Goal: Communication & Community: Answer question/provide support

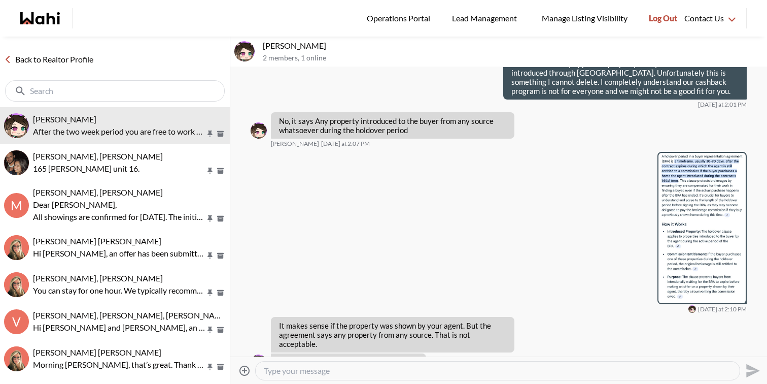
scroll to position [3089, 0]
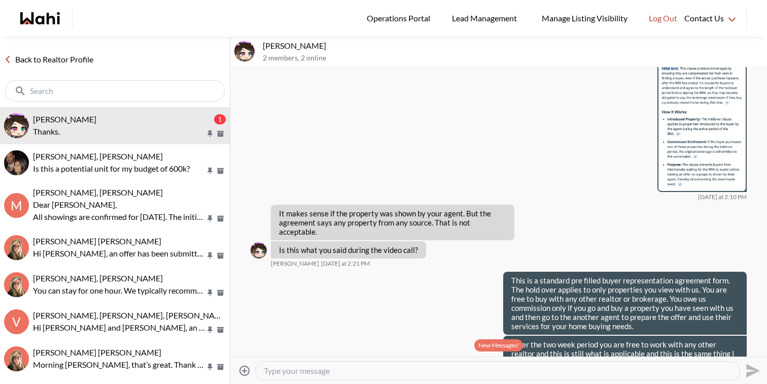
scroll to position [1132, 0]
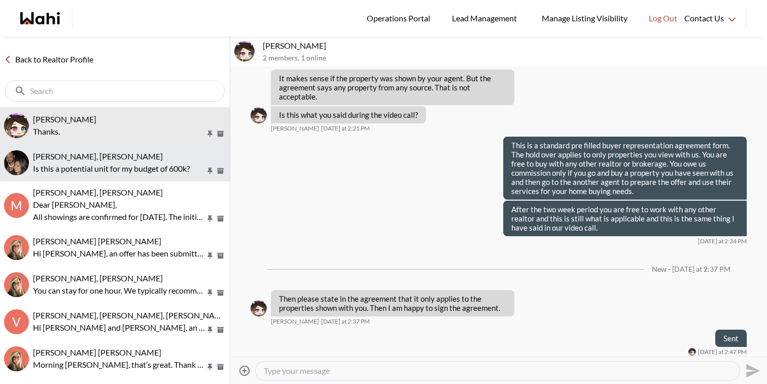
click at [161, 148] on button "Manasi Nimmala, Faraz Is this a potential unit for my budget of 600k?" at bounding box center [115, 162] width 230 height 37
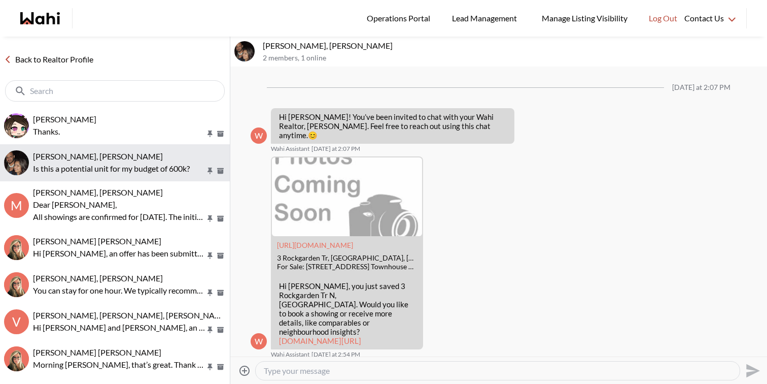
scroll to position [113, 0]
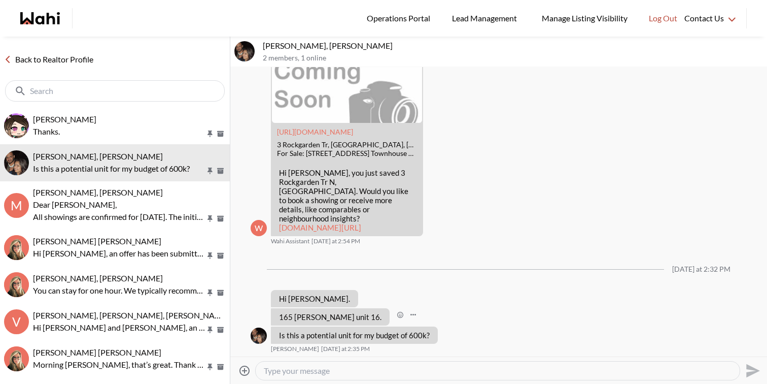
click at [331, 314] on p "165 tapscott unit 16." at bounding box center [330, 316] width 103 height 9
copy div "165 tapscott unit 16. Manasi Nimmala Today at 2:32 PM"
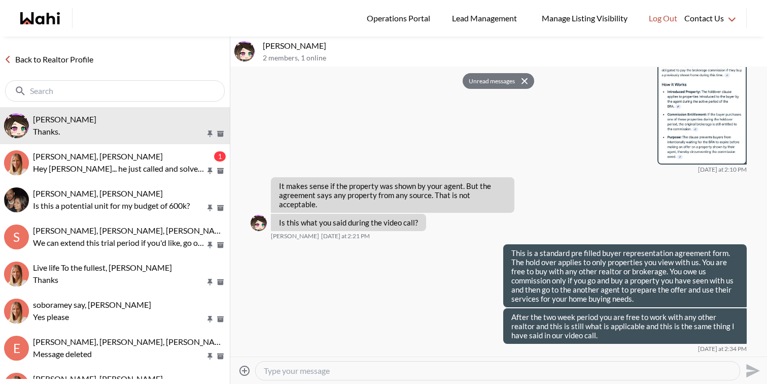
scroll to position [2282, 0]
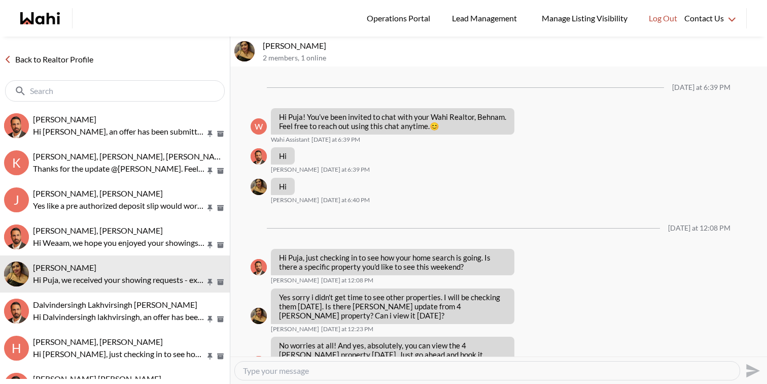
scroll to position [640, 0]
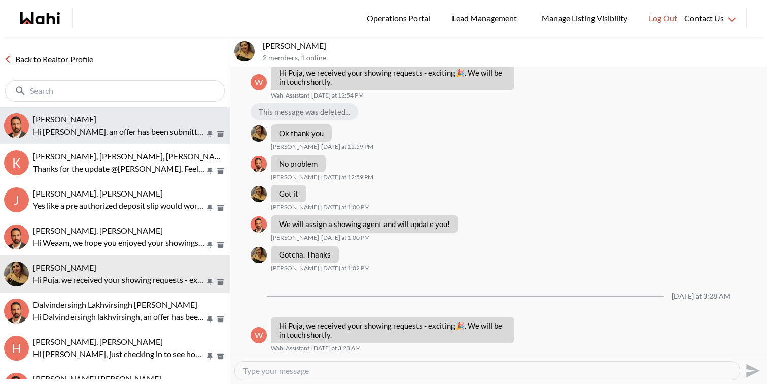
click at [160, 129] on p "Hi Gaurav, an offer has been submitted for 26 Hall Rd #110, Halton Hills, Ontar…" at bounding box center [119, 131] width 173 height 12
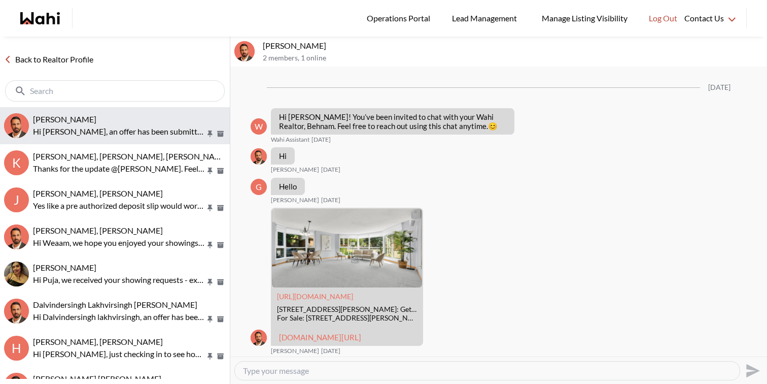
scroll to position [921, 0]
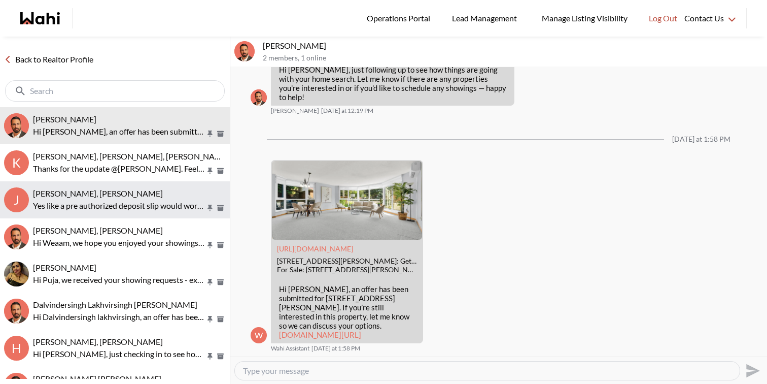
click at [166, 203] on p "Yes like a pre authorized deposit slip would work too." at bounding box center [119, 205] width 173 height 12
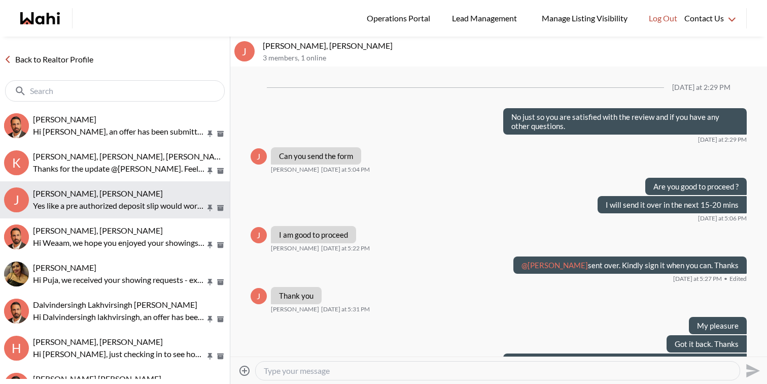
scroll to position [780, 0]
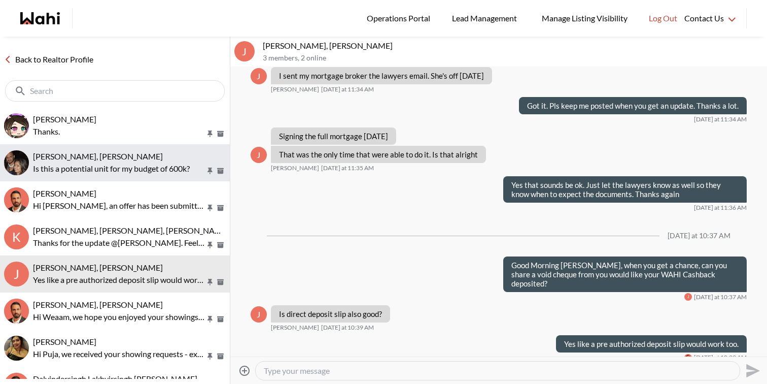
click at [139, 169] on p "Is this a potential unit for my budget of 600k?" at bounding box center [119, 168] width 173 height 12
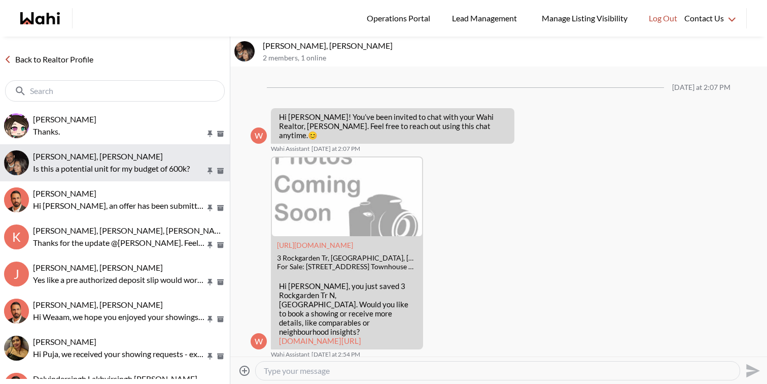
scroll to position [113, 0]
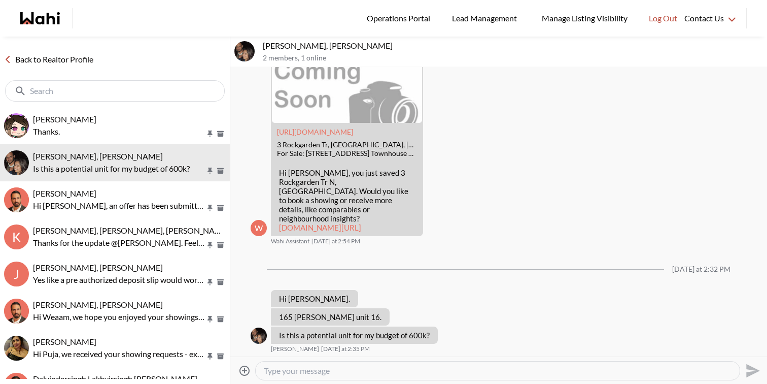
click at [343, 376] on div at bounding box center [498, 370] width 484 height 18
click at [343, 380] on div at bounding box center [497, 370] width 485 height 19
click at [344, 373] on textarea "Type your message" at bounding box center [498, 370] width 468 height 10
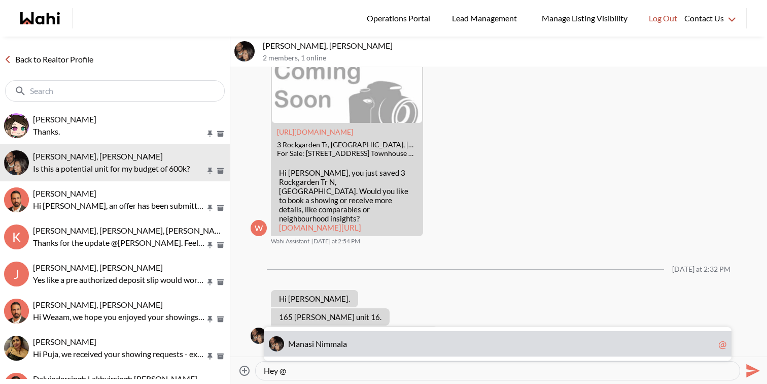
click at [332, 341] on span "m" at bounding box center [333, 343] width 7 height 10
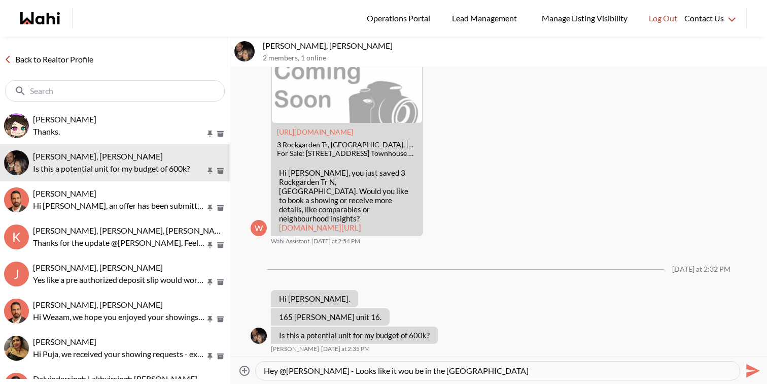
type textarea "Hey @Manasi Nimmala - Looks like it wou be in the 620K ballpark"
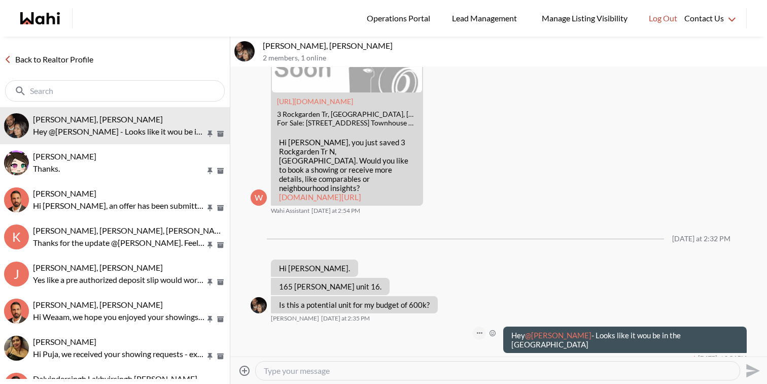
click at [486, 330] on button "Open Message Actions Menu" at bounding box center [479, 332] width 13 height 13
click at [468, 301] on button "Edit Message" at bounding box center [457, 298] width 81 height 18
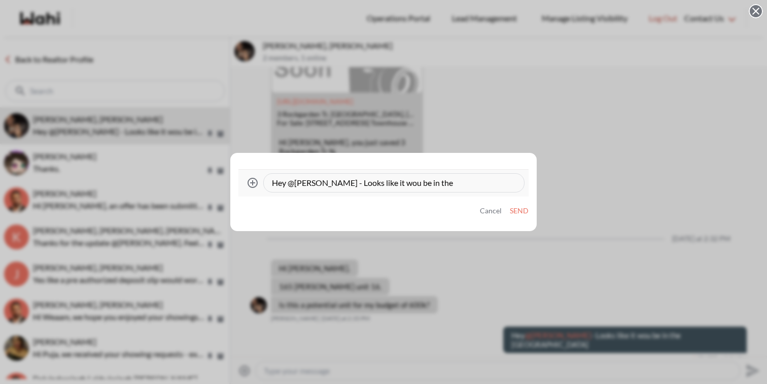
click at [417, 184] on textarea "Hey @Manasi Nimmala - Looks like it wou be in the 620K ballpark" at bounding box center [394, 183] width 244 height 10
type textarea "Hey @Manasi Nimmala - Looks like it would be in the 620K ballpark"
click at [519, 209] on button "Send" at bounding box center [519, 211] width 19 height 9
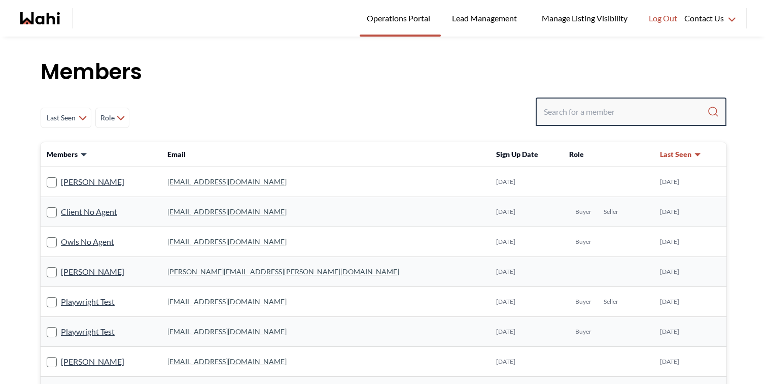
click at [575, 114] on input "Search input" at bounding box center [625, 112] width 163 height 18
paste input "ballysouhel@gmail.com"
type input "ballysouhel@gmail.com"
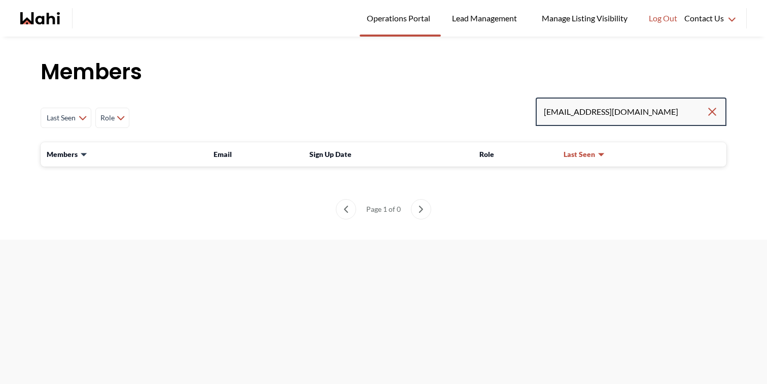
click at [647, 104] on input "ballysouhel@gmail.com" at bounding box center [625, 112] width 162 height 18
click at [645, 113] on input "ballysouhel@gmail.com" at bounding box center [625, 112] width 162 height 18
type input "ballysouhel@gmail.com"
click at [640, 109] on input "ballysouhel@gmail.com" at bounding box center [625, 112] width 162 height 18
click at [576, 109] on input "ballysouhel@gmail.com" at bounding box center [625, 112] width 162 height 18
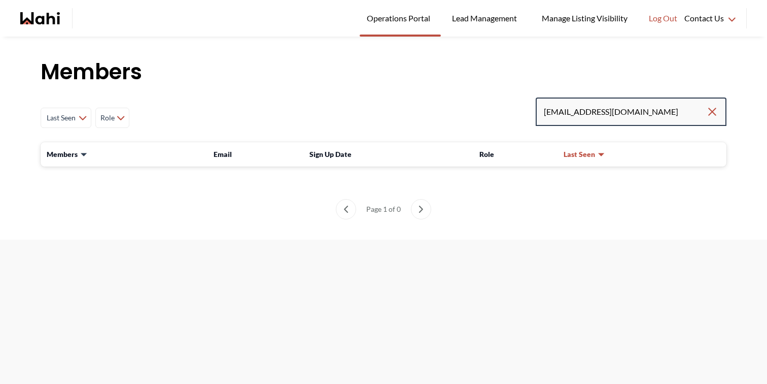
click at [576, 109] on input "ballysouhel@gmail.com" at bounding box center [625, 112] width 162 height 18
type input "boulanga"
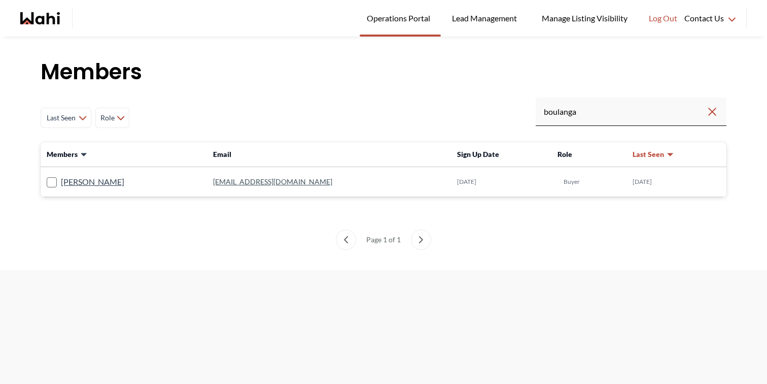
click at [247, 182] on link "boulanga123@gmail.com" at bounding box center [272, 181] width 119 height 9
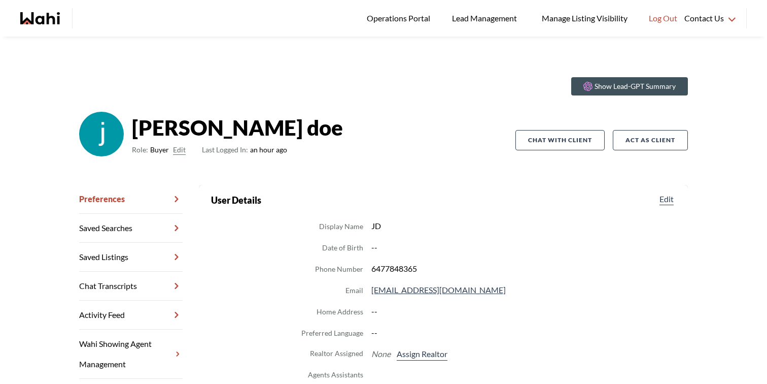
click at [147, 201] on link "Preferences" at bounding box center [131, 199] width 104 height 29
click at [184, 150] on button "Edit" at bounding box center [179, 150] width 13 height 12
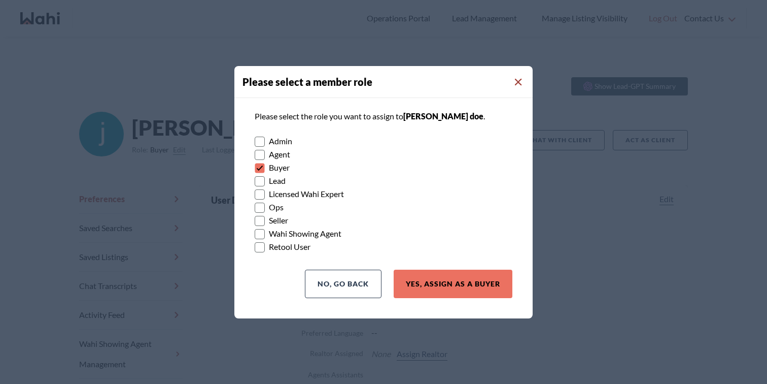
click at [518, 81] on icon "Close Modal" at bounding box center [518, 82] width 7 height 7
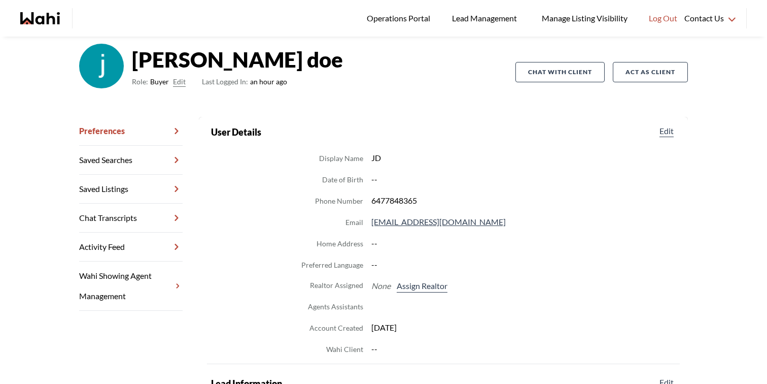
scroll to position [77, 0]
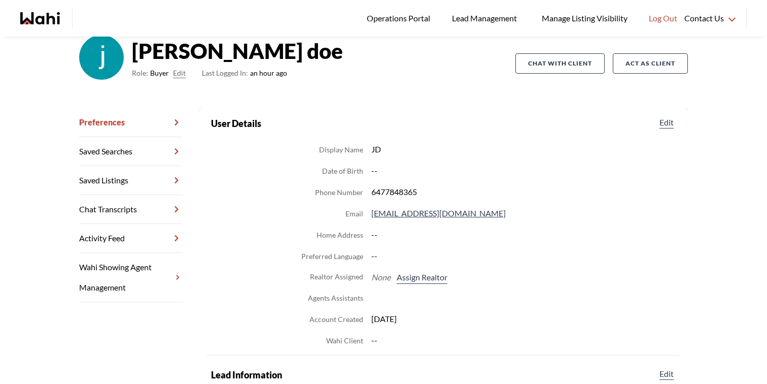
click at [664, 128] on section "User Details Edit" at bounding box center [443, 123] width 465 height 14
click at [666, 121] on button "Edit" at bounding box center [667, 122] width 18 height 12
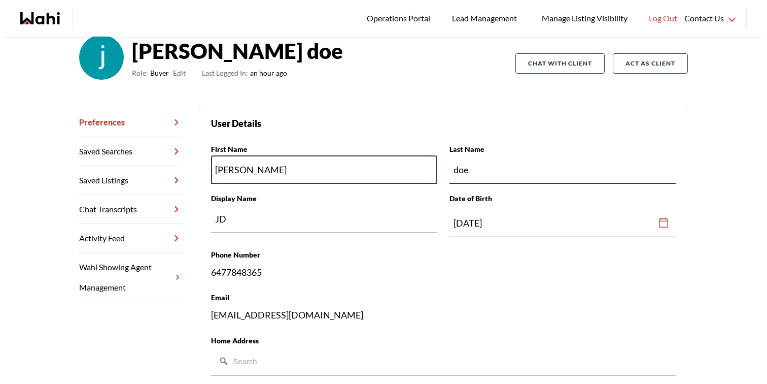
click at [283, 166] on input "john" at bounding box center [324, 169] width 226 height 28
paste input "Souhel Bally"
type input "Souhel Bally"
type input "SD"
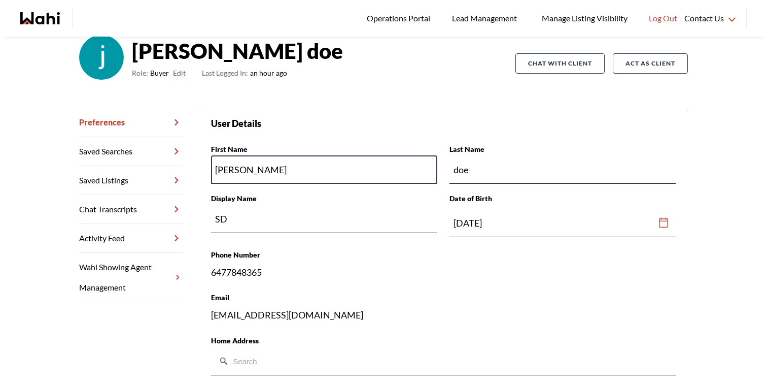
drag, startPoint x: 245, startPoint y: 170, endPoint x: 323, endPoint y: 170, distance: 78.2
click at [323, 170] on input "Souhel Bally" at bounding box center [324, 169] width 226 height 28
type input "Souhel"
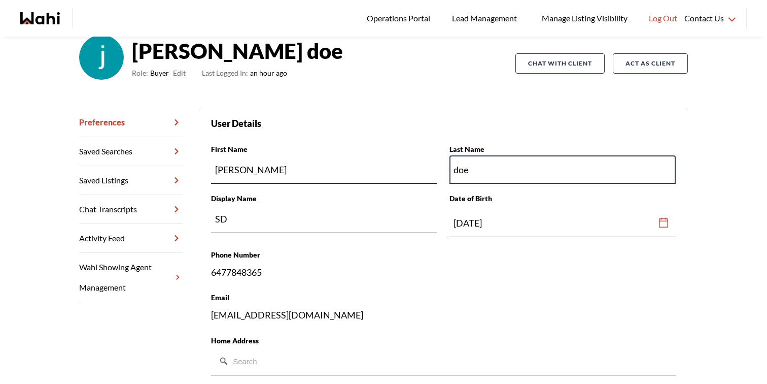
click at [482, 169] on input "doe" at bounding box center [563, 169] width 226 height 28
paste input "Bally"
type input "Bally"
type input "SB"
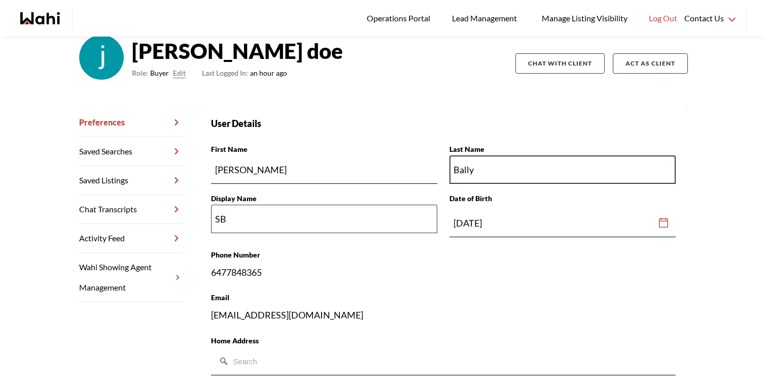
type input "Bally"
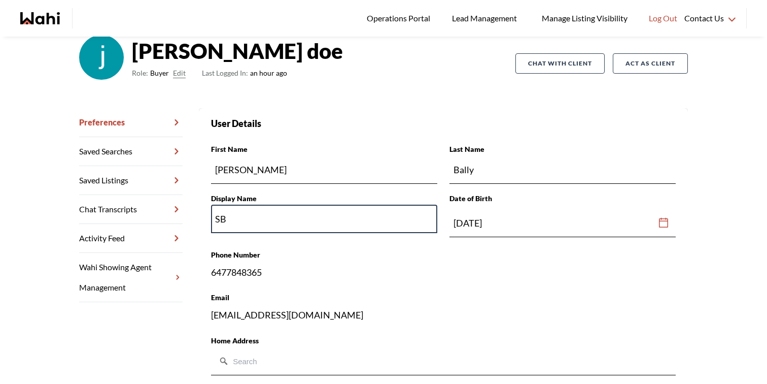
click at [262, 218] on input "SB" at bounding box center [324, 219] width 226 height 28
click at [355, 263] on div "Phone Number 6477848365" at bounding box center [443, 264] width 465 height 30
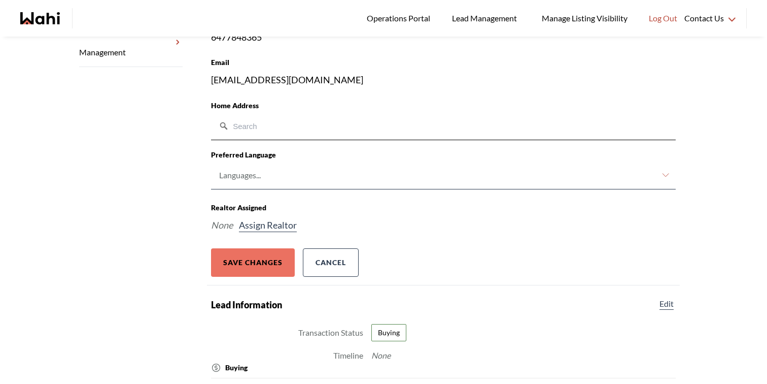
scroll to position [322, 0]
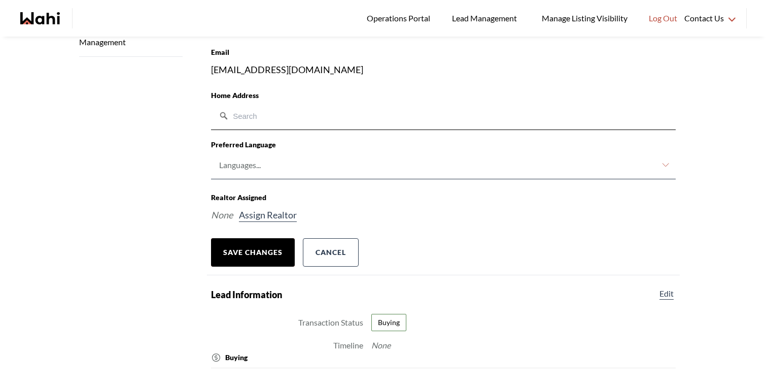
click at [270, 245] on button "Save Changes" at bounding box center [253, 252] width 84 height 28
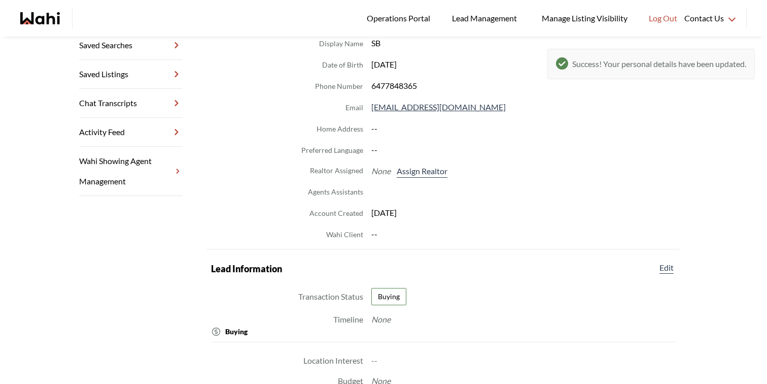
scroll to position [169, 0]
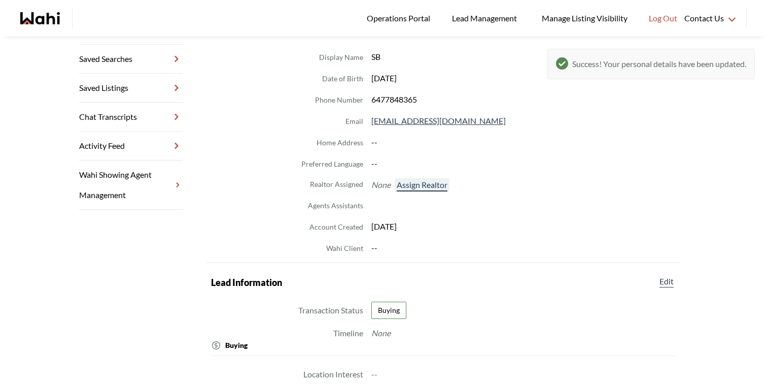
click at [430, 181] on button "Assign Realtor" at bounding box center [422, 184] width 55 height 13
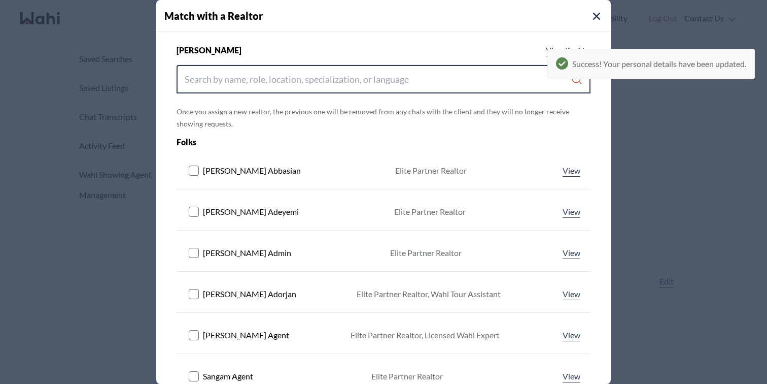
click at [443, 83] on input "Search input" at bounding box center [378, 79] width 386 height 18
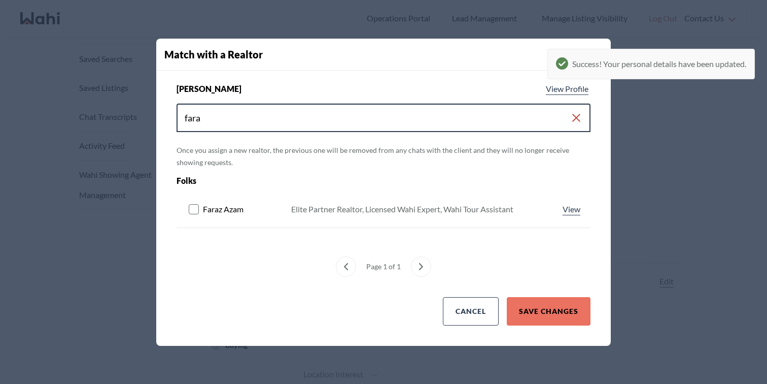
type input "fara"
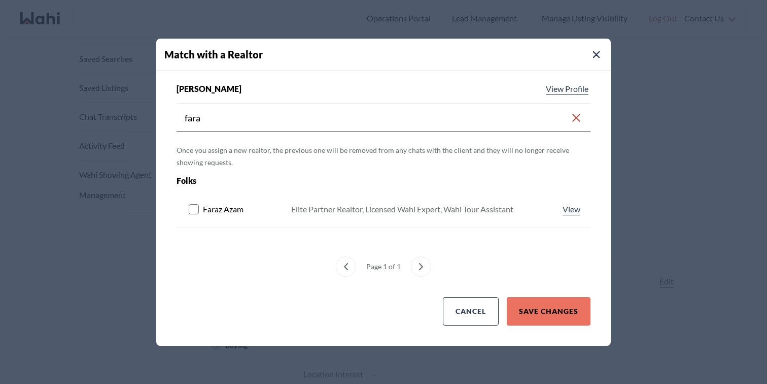
click at [199, 209] on icon at bounding box center [195, 209] width 12 height 10
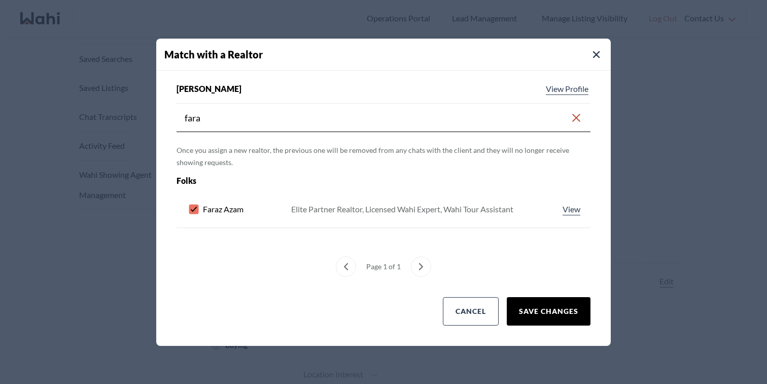
click at [527, 300] on button "Save Changes" at bounding box center [549, 311] width 84 height 28
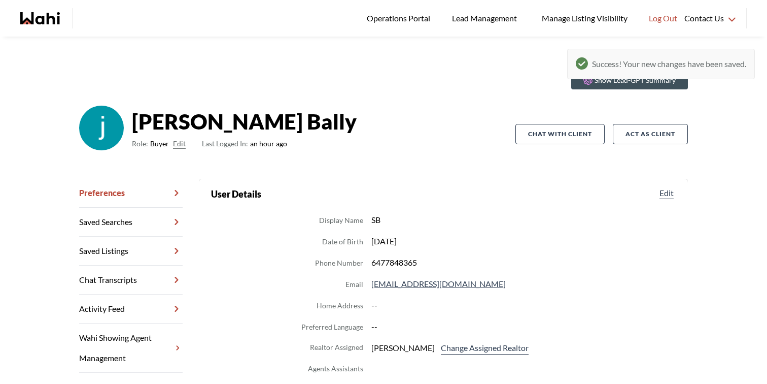
scroll to position [0, 0]
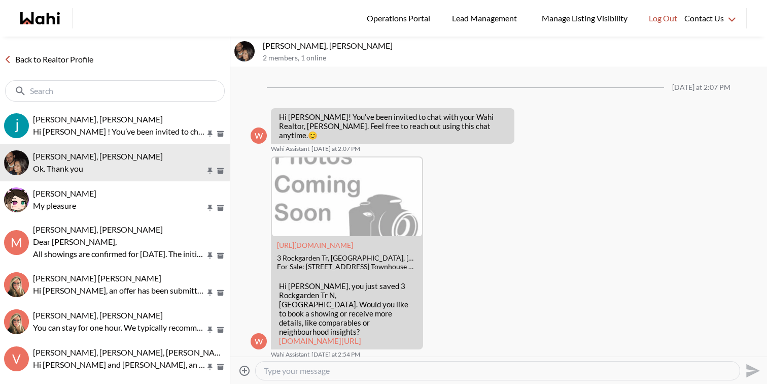
scroll to position [198, 0]
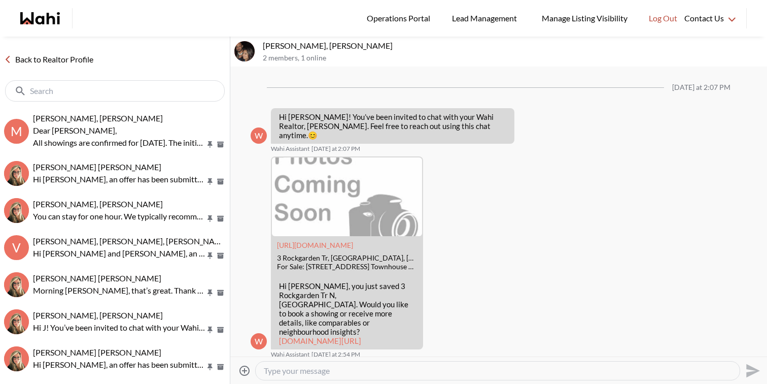
scroll to position [174, 0]
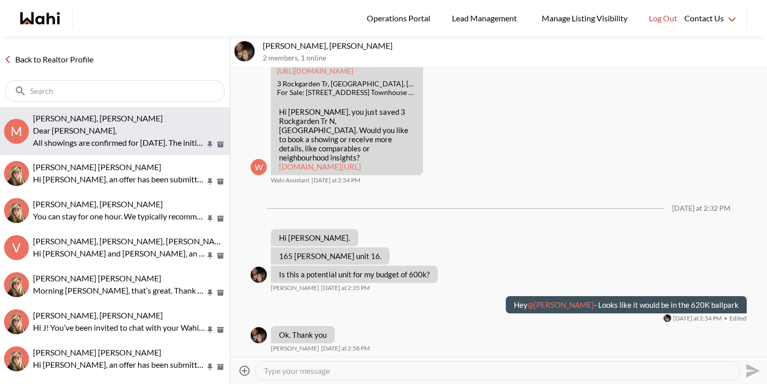
click at [132, 126] on p "Dear Meghan," at bounding box center [119, 130] width 173 height 12
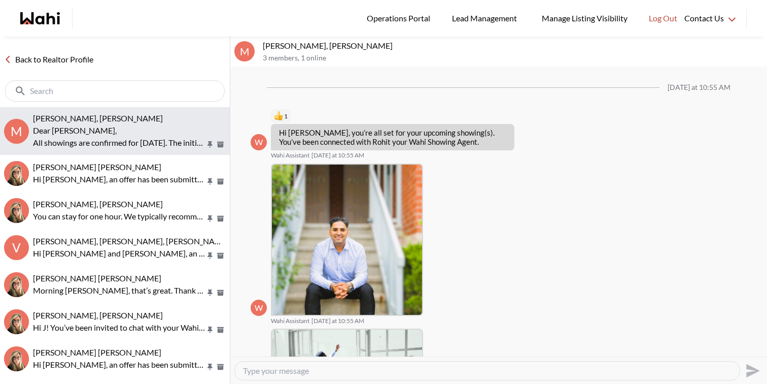
scroll to position [374, 0]
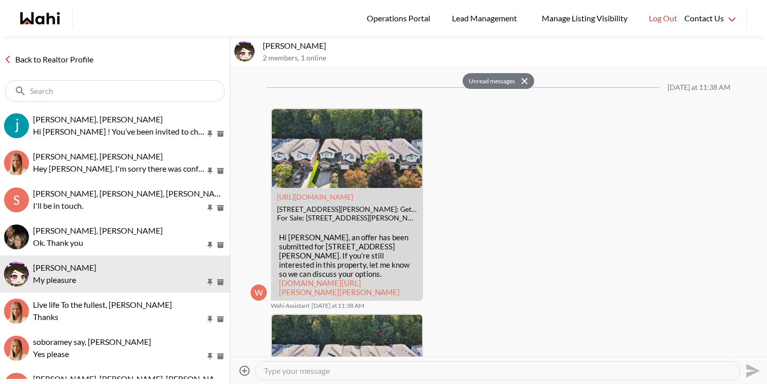
scroll to position [2313, 0]
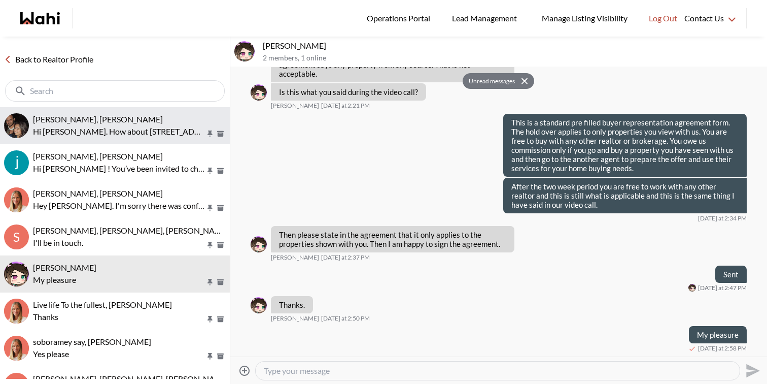
click at [125, 115] on div "[PERSON_NAME], [PERSON_NAME]" at bounding box center [129, 119] width 193 height 10
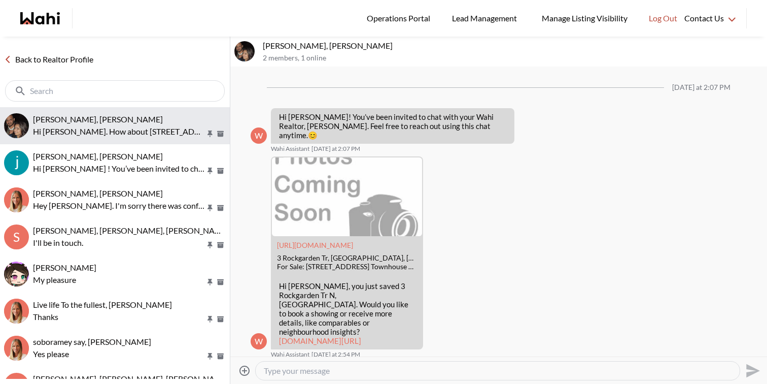
scroll to position [192, 0]
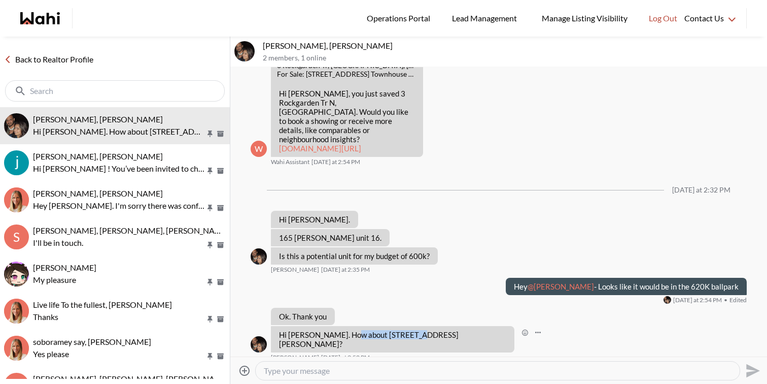
drag, startPoint x: 411, startPoint y: 335, endPoint x: 350, endPoint y: 336, distance: 61.4
click at [350, 336] on p "Hi Faraz. How about 1365 Neilson Road?" at bounding box center [392, 339] width 227 height 18
copy p "1365 Neilson Road"
click at [392, 368] on textarea "Type your message" at bounding box center [498, 370] width 468 height 10
type textarea "unit 15?"
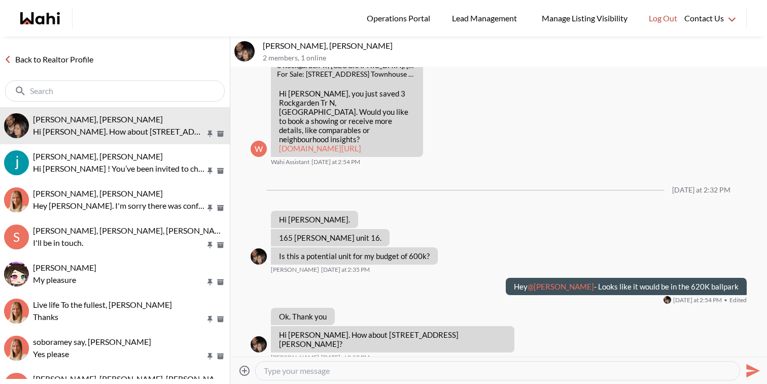
scroll to position [222, 0]
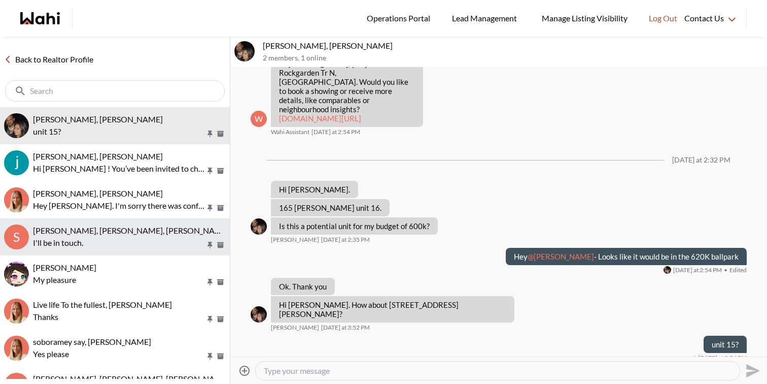
click at [94, 222] on button "S Sourav Singh, Kirti Pal, Michelle I'll be in touch." at bounding box center [115, 236] width 230 height 37
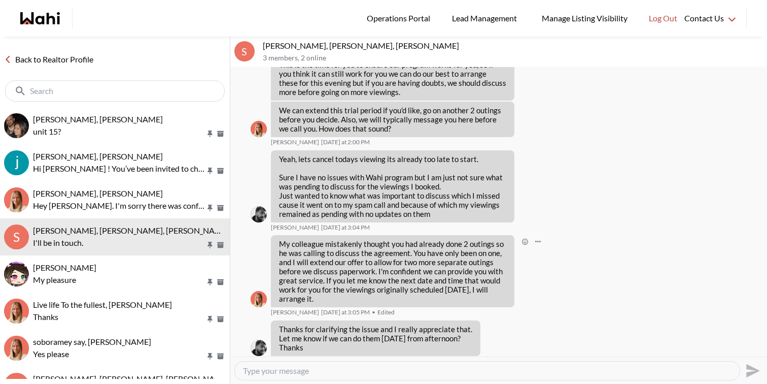
scroll to position [2365, 0]
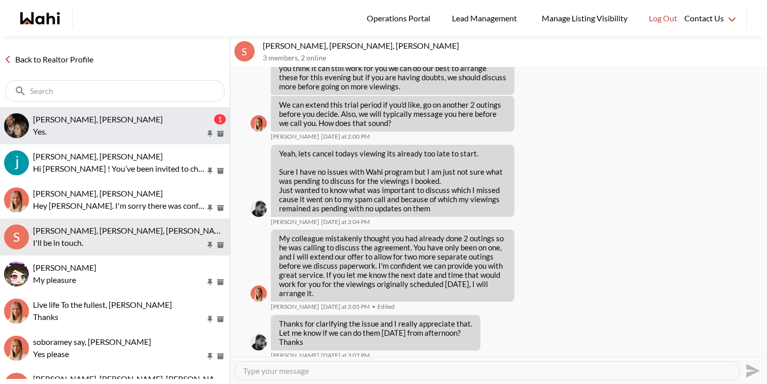
click at [172, 126] on p "Yes." at bounding box center [119, 131] width 173 height 12
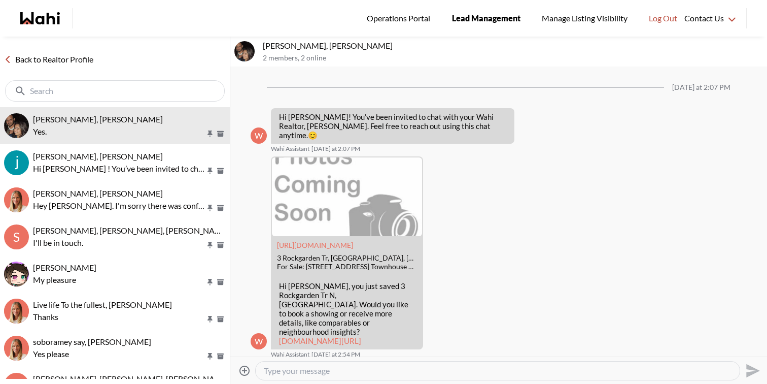
scroll to position [318, 0]
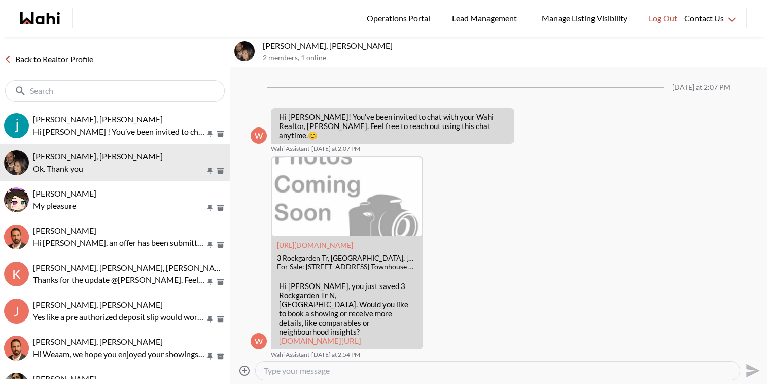
scroll to position [198, 0]
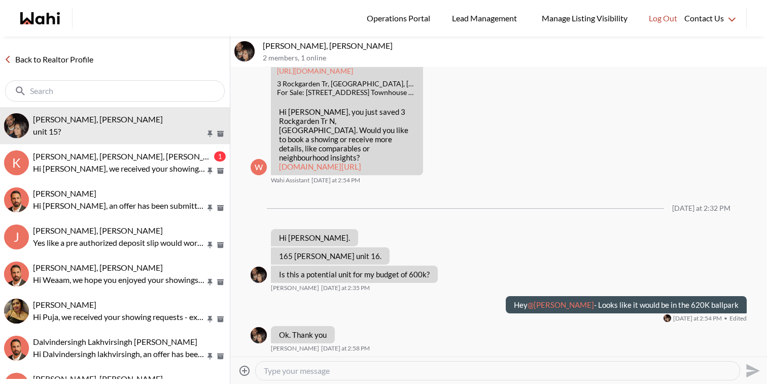
scroll to position [299, 0]
